Goal: Navigation & Orientation: Find specific page/section

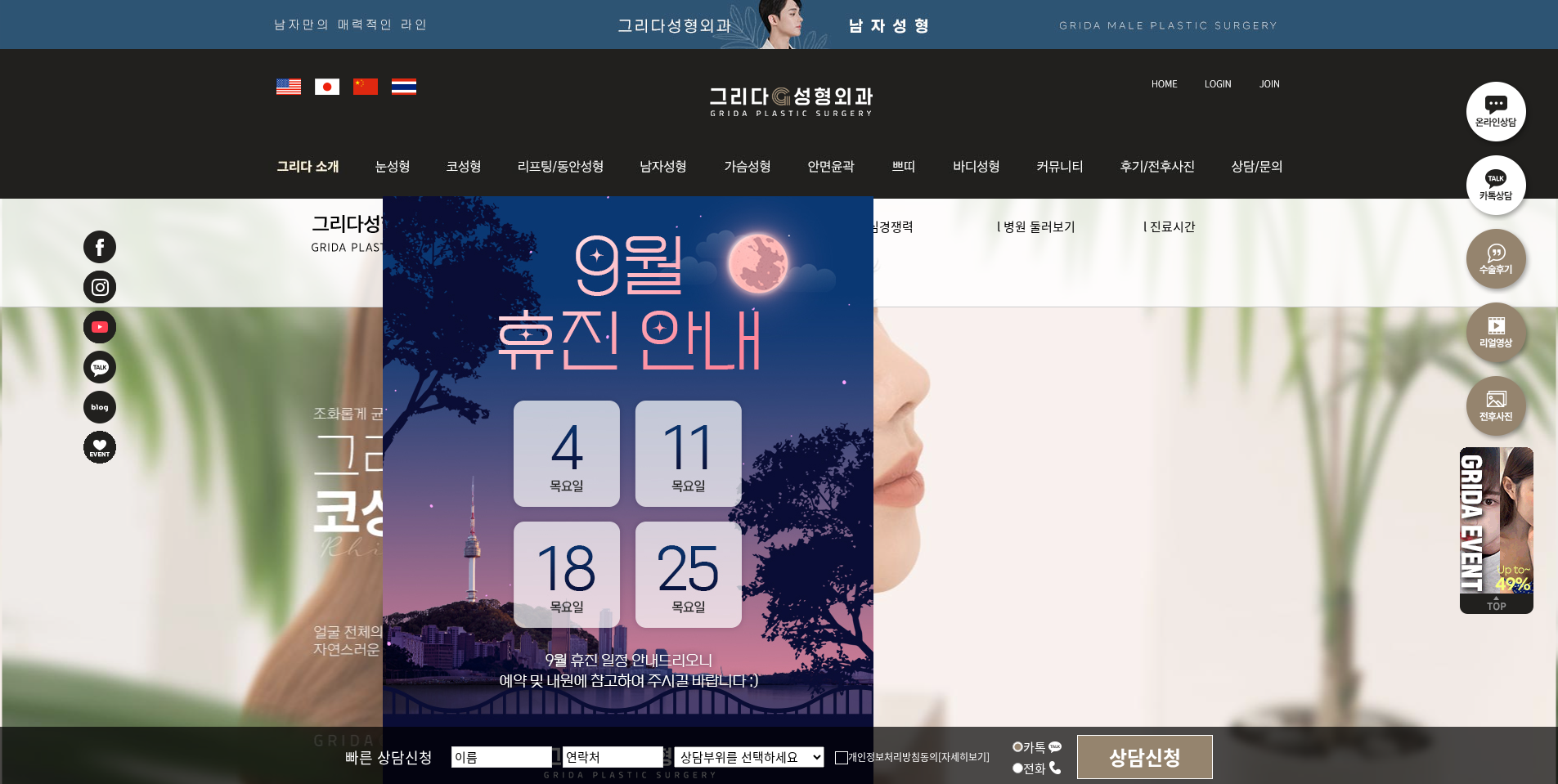
click at [304, 163] on img at bounding box center [312, 166] width 89 height 64
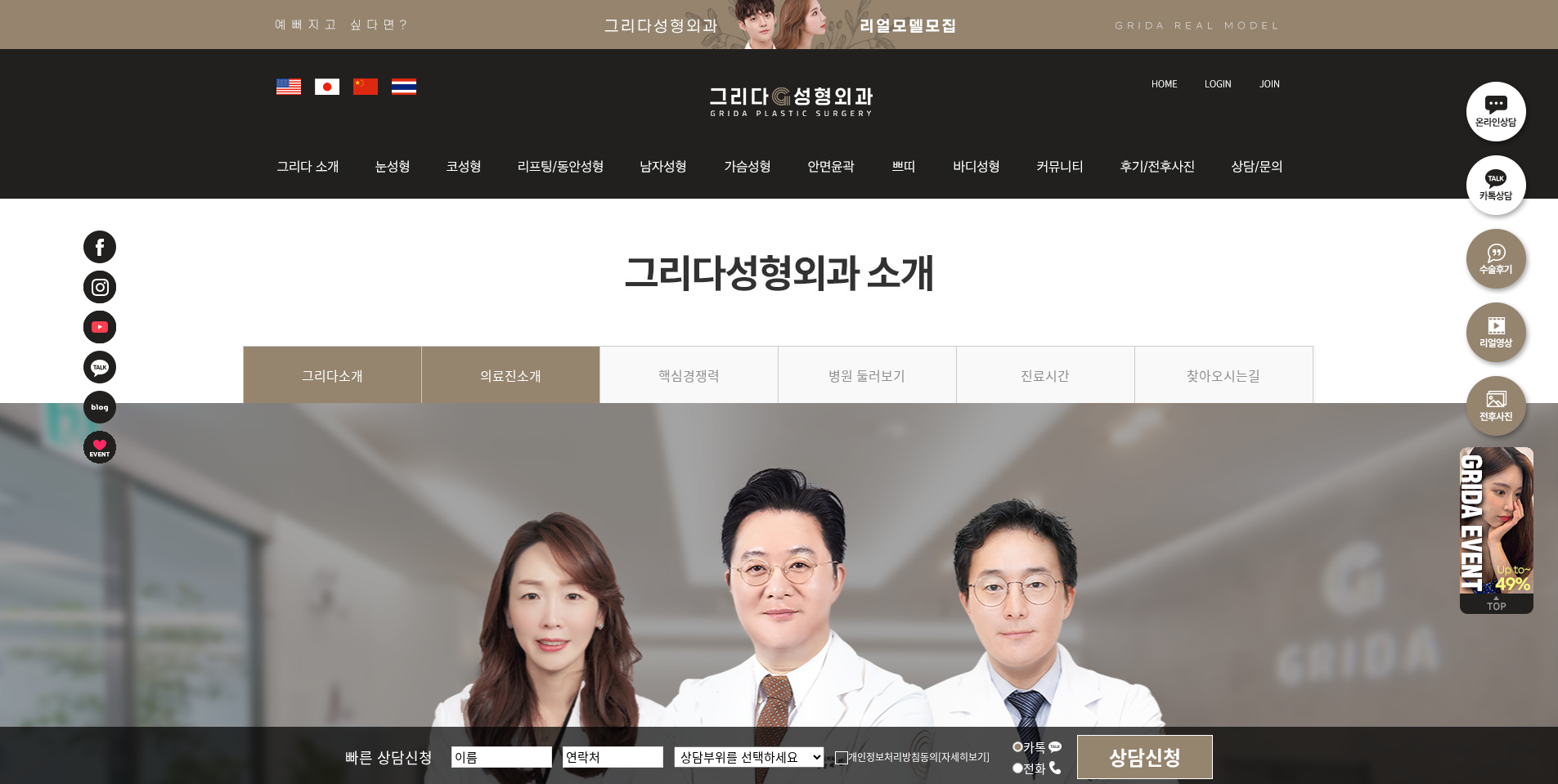
click at [541, 374] on link "의료진소개" at bounding box center [511, 383] width 178 height 74
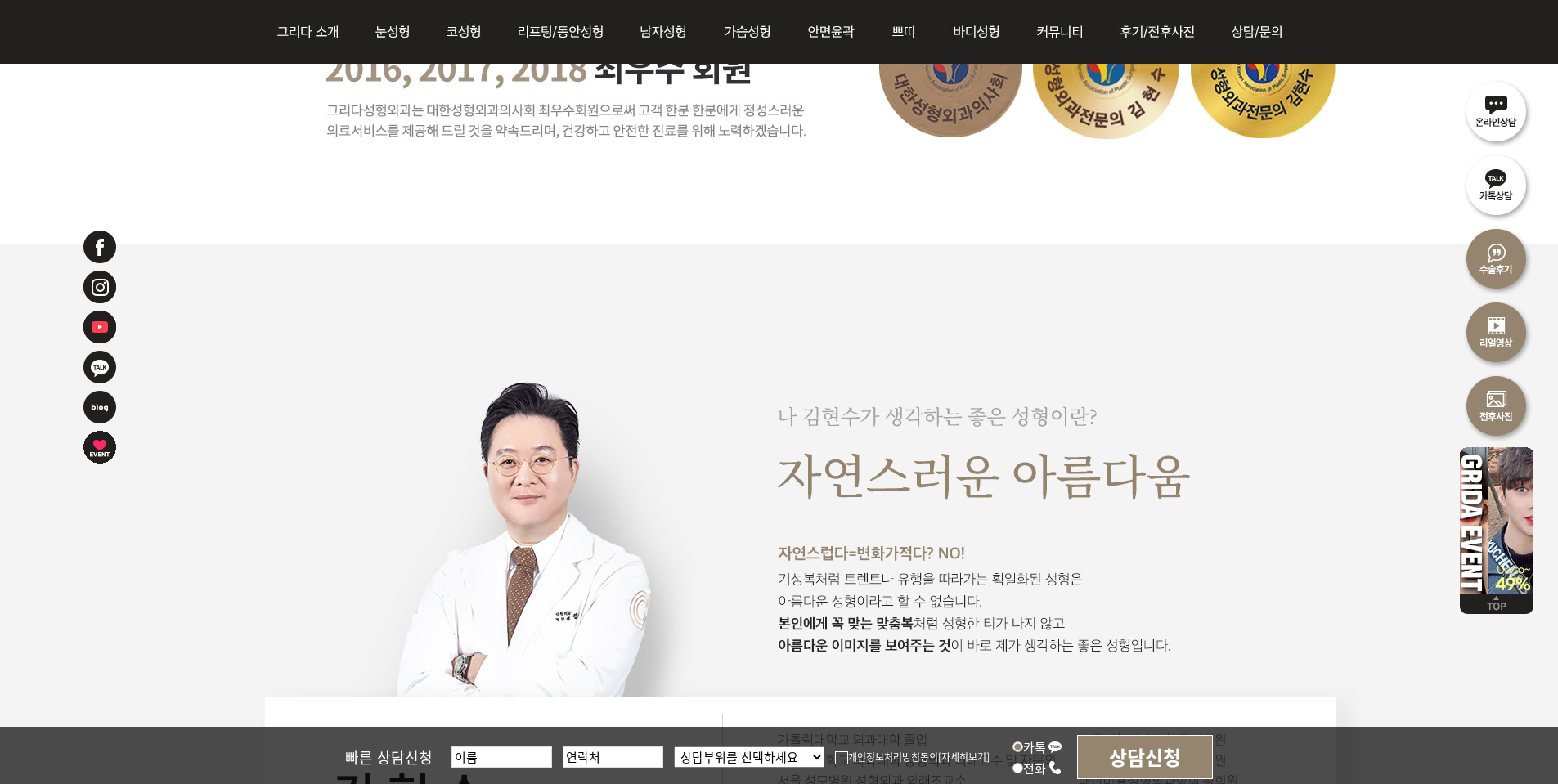
scroll to position [1063, 0]
